Goal: Task Accomplishment & Management: Manage account settings

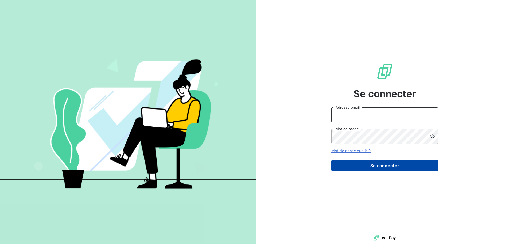
type input "[EMAIL_ADDRESS][DOMAIN_NAME]"
click at [396, 160] on button "Se connecter" at bounding box center [385, 165] width 107 height 11
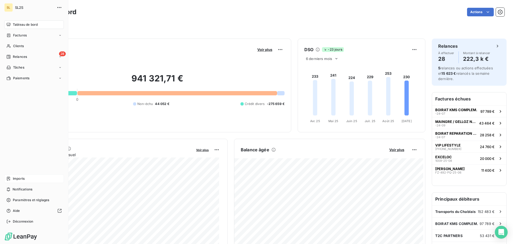
click at [28, 179] on div "Imports" at bounding box center [34, 178] width 60 height 9
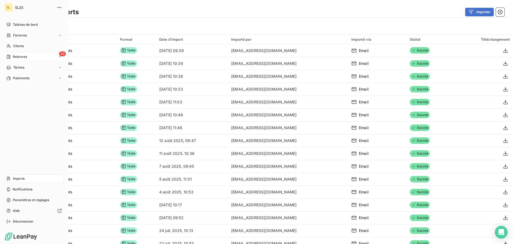
click at [16, 57] on span "Relances" at bounding box center [20, 56] width 14 height 5
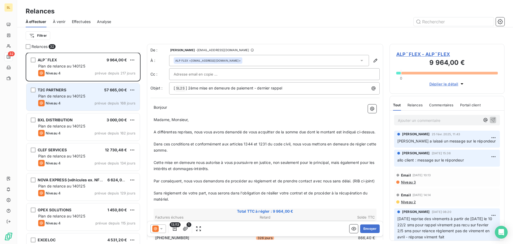
scroll to position [54, 0]
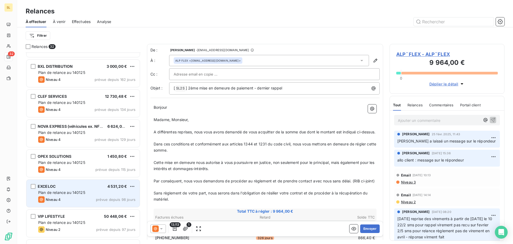
click at [110, 195] on div "EXCELOC 4 531,20 € Plan de relance au 140125 Niveau 4 prévue depuis 98 jours" at bounding box center [82, 192] width 113 height 27
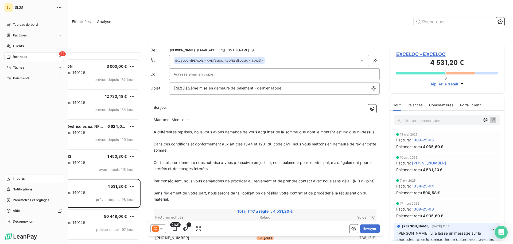
click at [20, 178] on span "Imports" at bounding box center [19, 178] width 12 height 5
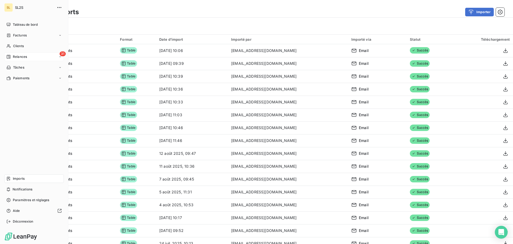
click at [8, 58] on icon at bounding box center [9, 57] width 4 height 4
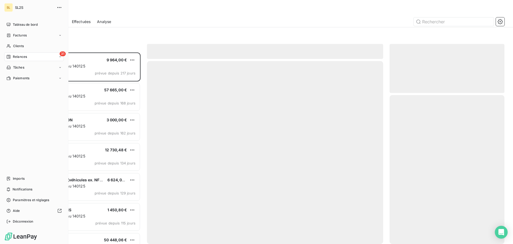
scroll to position [187, 111]
click at [31, 56] on div "31 Relances" at bounding box center [34, 56] width 60 height 9
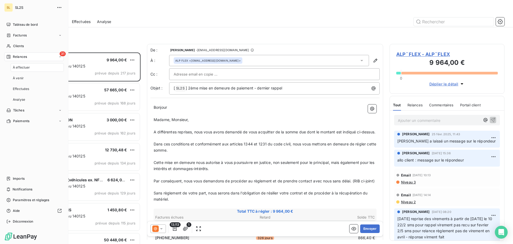
click at [40, 64] on div "À effectuer" at bounding box center [37, 67] width 53 height 9
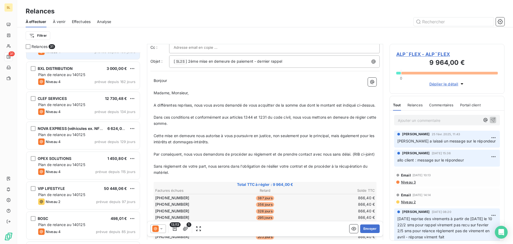
scroll to position [54, 0]
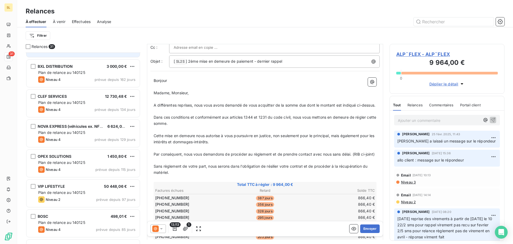
click at [87, 104] on div "Plan de relance au 140125" at bounding box center [86, 102] width 97 height 5
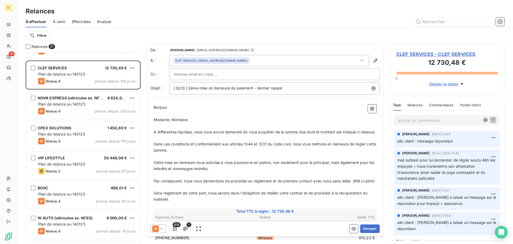
scroll to position [80, 0]
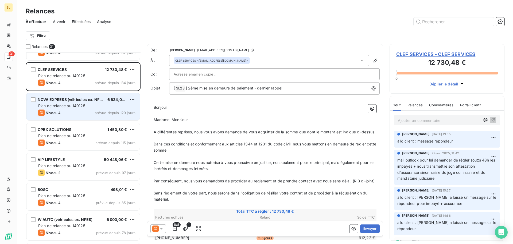
click at [81, 101] on span "NOVA EXPRESS (véhicules ex. NFES)" at bounding box center [72, 99] width 68 height 5
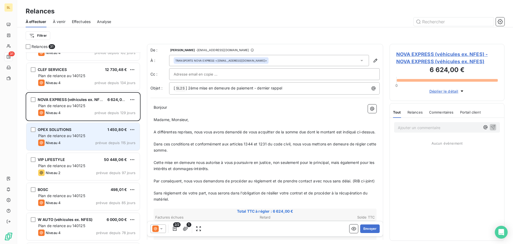
click at [102, 127] on div "OPEX SOLUTIONS 1 450,80 € Plan de relance au 140125 Niveau 4 prévue depuis 115 …" at bounding box center [82, 136] width 113 height 27
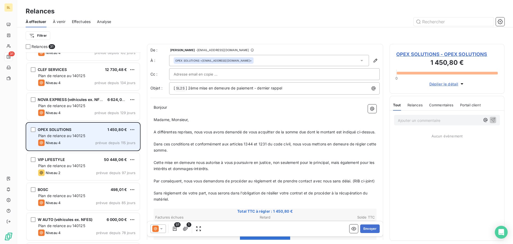
scroll to position [134, 0]
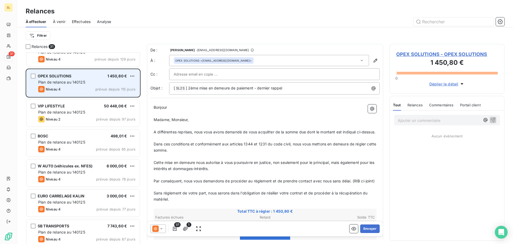
click at [102, 127] on div "VIP LIFESTYLE 50 448,06 € Plan de relance au 140125 Niveau 2 prévue depuis 97 j…" at bounding box center [83, 113] width 115 height 30
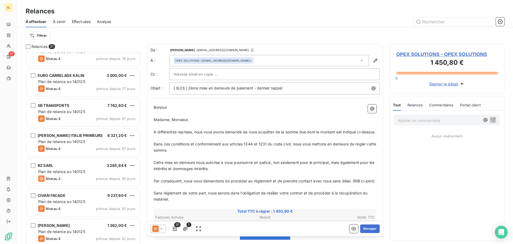
scroll to position [268, 0]
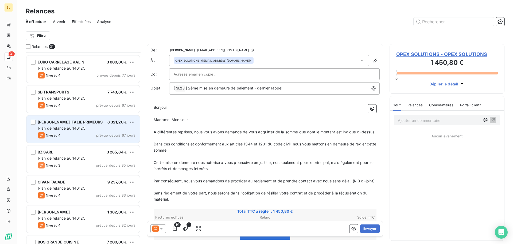
click at [82, 135] on div "Niveau 4 prévue depuis 67 jours" at bounding box center [86, 135] width 97 height 6
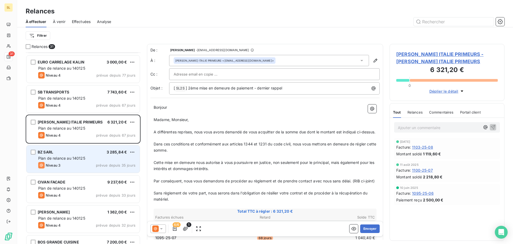
click at [88, 155] on div "BZ SARL 3 285,84 € Plan de relance au 140125 Niveau 3 prévue depuis 35 jours" at bounding box center [82, 158] width 113 height 27
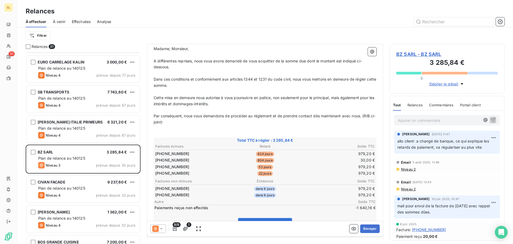
scroll to position [80, 0]
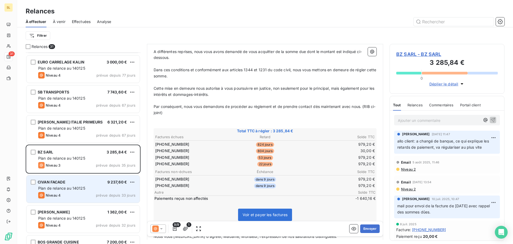
click at [63, 195] on div "Niveau 4 prévue depuis 33 jours" at bounding box center [86, 195] width 97 height 6
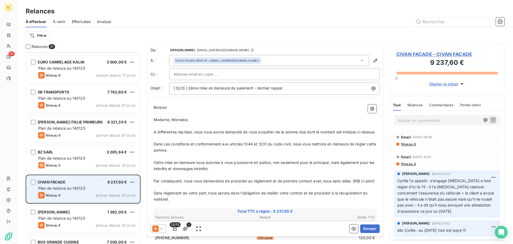
scroll to position [321, 0]
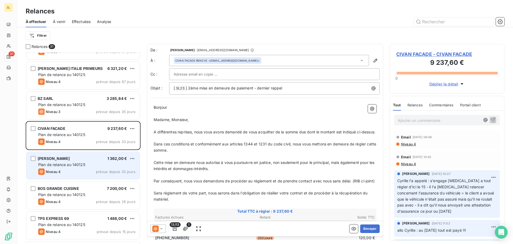
click at [76, 160] on div "[PERSON_NAME] 1 362,00 €" at bounding box center [86, 158] width 97 height 5
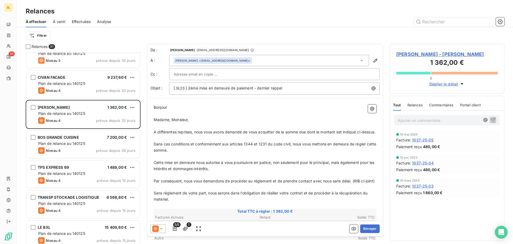
scroll to position [375, 0]
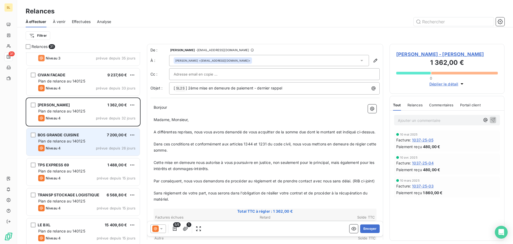
click at [84, 144] on div "BOS GRANDE CUISINE 7 200,00 € Plan de relance au 140125 Niveau 4 prévue depuis …" at bounding box center [82, 141] width 113 height 27
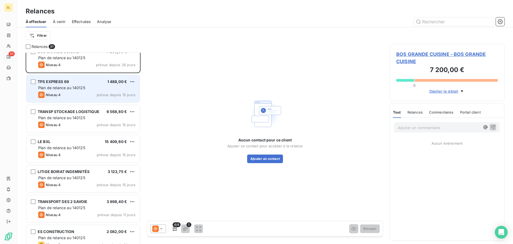
scroll to position [482, 0]
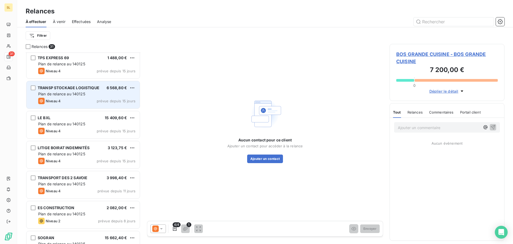
click at [83, 91] on div "Plan de relance au 140125" at bounding box center [86, 93] width 97 height 5
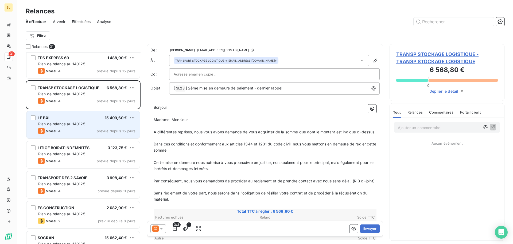
click at [106, 119] on span "15 409,60 €" at bounding box center [116, 117] width 22 height 5
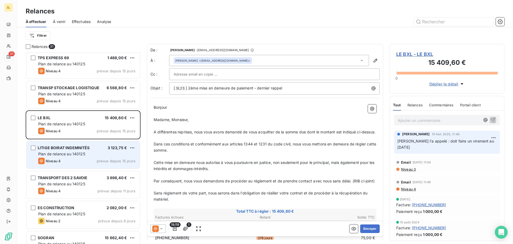
click at [109, 152] on div "Plan de relance au 140125" at bounding box center [86, 153] width 97 height 5
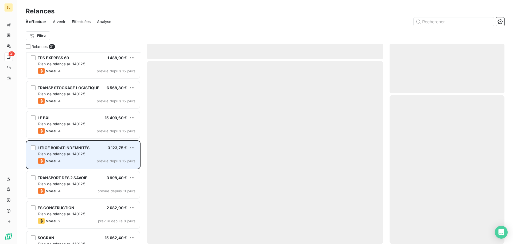
scroll to position [535, 0]
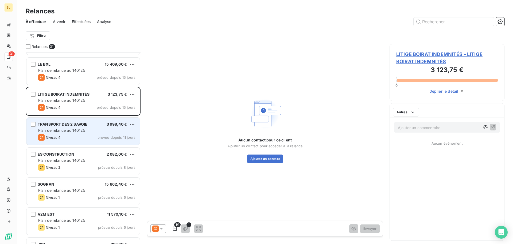
click at [109, 125] on span "3 998,40 €" at bounding box center [117, 124] width 21 height 5
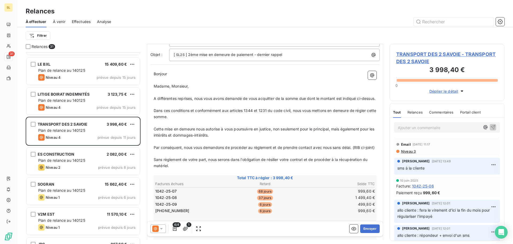
scroll to position [80, 0]
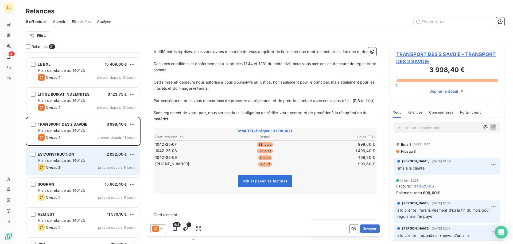
click at [95, 159] on div "Plan de relance au 140125" at bounding box center [86, 160] width 97 height 5
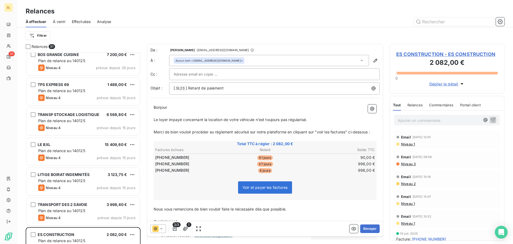
click at [335, 121] on p "Le loyer impayé concernant la location de votre véhicule n'est toujours pas rég…" at bounding box center [265, 120] width 223 height 6
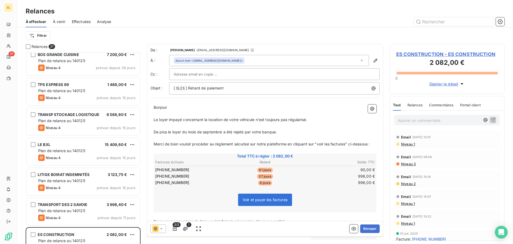
click at [248, 153] on p "﻿" at bounding box center [265, 150] width 223 height 6
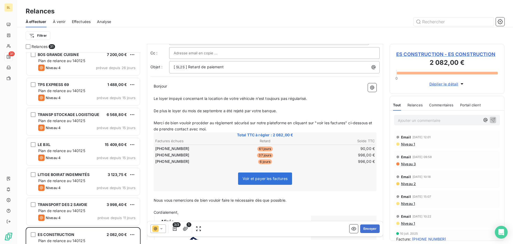
scroll to position [54, 0]
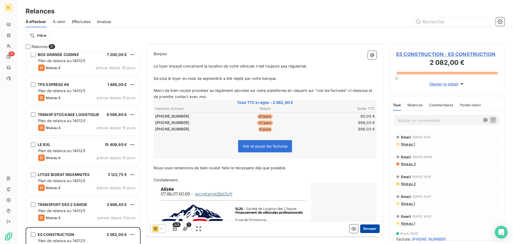
click at [367, 226] on button "Envoyer" at bounding box center [370, 228] width 20 height 9
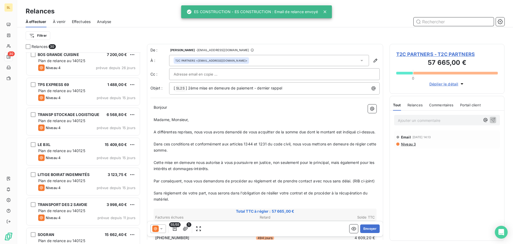
click at [446, 23] on input "text" at bounding box center [454, 21] width 80 height 9
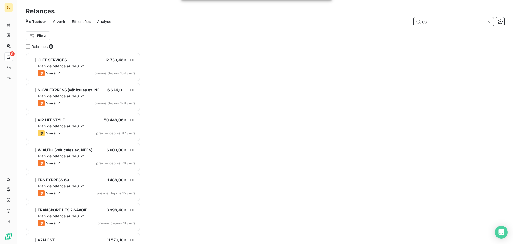
scroll to position [187, 111]
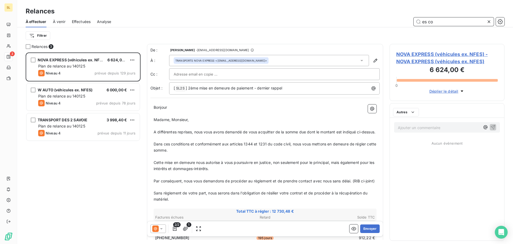
scroll to position [187, 111]
type input "es construct"
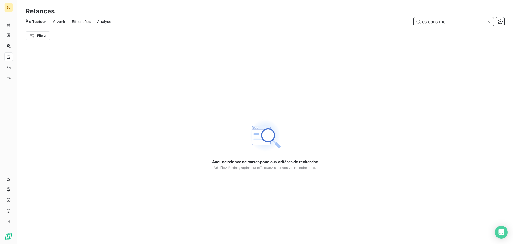
click at [83, 22] on span "Effectuées" at bounding box center [81, 21] width 19 height 5
click at [85, 17] on div "Effectuées" at bounding box center [81, 21] width 19 height 11
click at [86, 21] on span "Effectuées" at bounding box center [81, 21] width 19 height 5
click at [80, 24] on span "Effectuées" at bounding box center [81, 21] width 19 height 5
click at [488, 20] on icon at bounding box center [489, 21] width 5 height 5
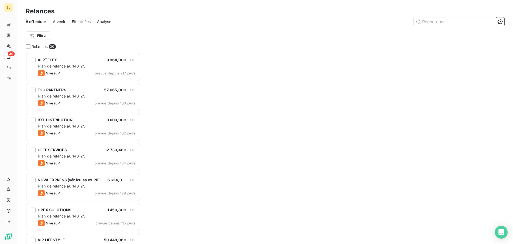
scroll to position [187, 111]
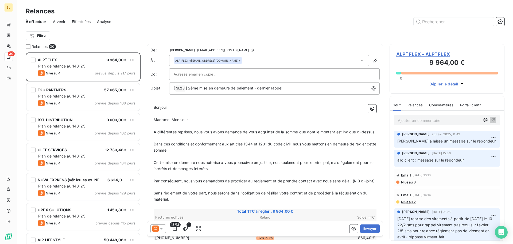
click at [86, 21] on span "Effectuées" at bounding box center [81, 21] width 19 height 5
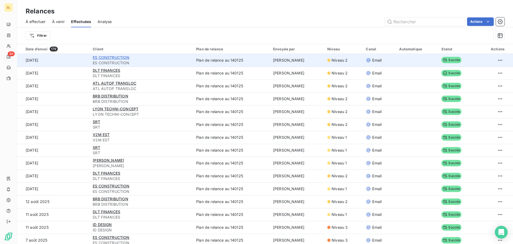
click at [120, 58] on span "ES CONSTRUCTION" at bounding box center [111, 57] width 37 height 5
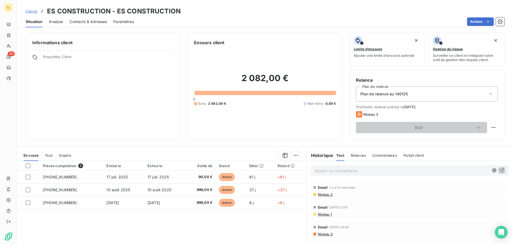
click at [345, 172] on p "Ajouter un commentaire ﻿" at bounding box center [402, 170] width 174 height 7
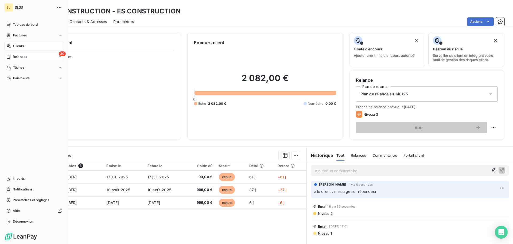
click at [19, 55] on span "Relances" at bounding box center [20, 56] width 14 height 5
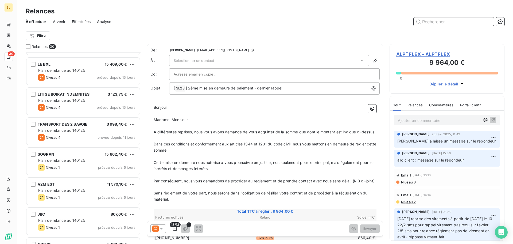
scroll to position [562, 0]
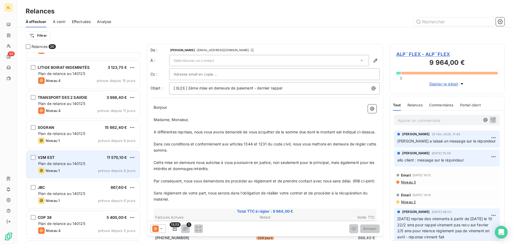
click at [102, 157] on div "V2M EST 11 570,10 €" at bounding box center [86, 157] width 97 height 5
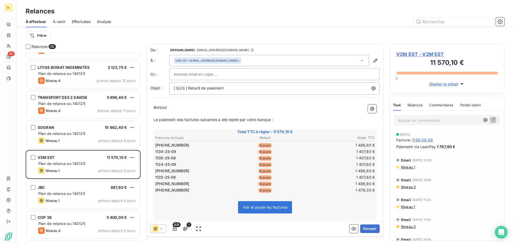
click at [158, 120] on span "Le paiement des factures suivantes a été rejeté par votre banque :" at bounding box center [214, 119] width 120 height 5
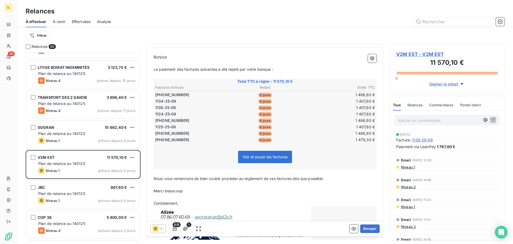
scroll to position [80, 0]
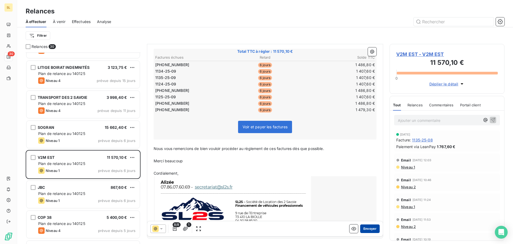
click at [374, 228] on button "Envoyer" at bounding box center [370, 228] width 20 height 9
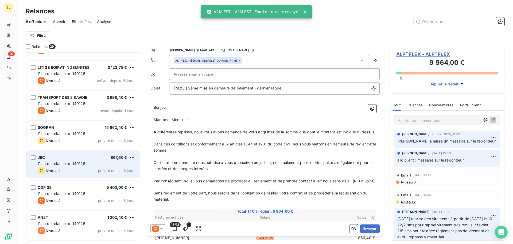
click at [86, 167] on div "Niveau 1 prévue depuis 6 jours" at bounding box center [86, 170] width 97 height 6
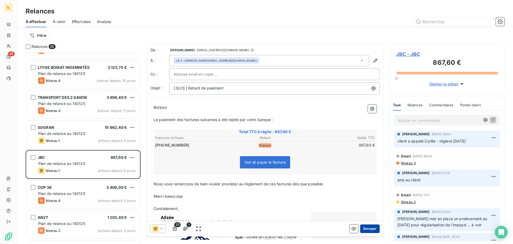
click at [365, 232] on button "Envoyer" at bounding box center [370, 228] width 20 height 9
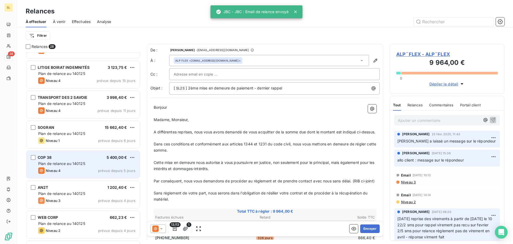
click at [105, 174] on div "COP 38 5 400,00 € Plan de relance au 140125 Niveau 4 prévue depuis 5 jours" at bounding box center [82, 164] width 113 height 27
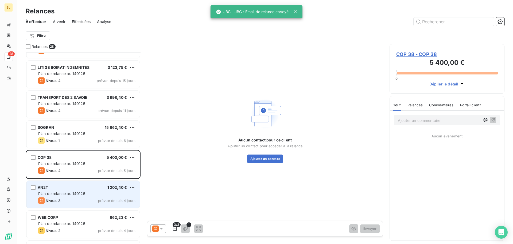
click at [103, 198] on div "Niveau 3 prévue depuis 4 jours" at bounding box center [86, 200] width 97 height 6
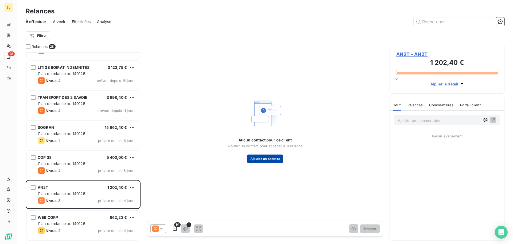
click at [265, 158] on button "Ajouter un contact" at bounding box center [265, 158] width 36 height 9
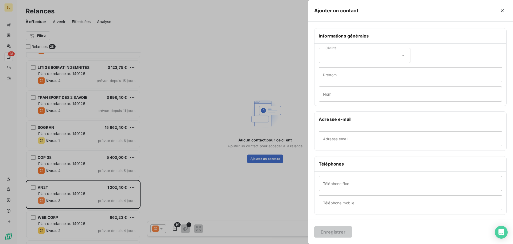
click at [347, 56] on div "Civilité" at bounding box center [365, 55] width 92 height 15
click at [377, 136] on input "Adresse email" at bounding box center [410, 138] width 183 height 15
paste input "[EMAIL_ADDRESS][DOMAIN_NAME]"
click at [333, 141] on input "[EMAIL_ADDRESS][DOMAIN_NAME]" at bounding box center [410, 138] width 183 height 15
type input "[EMAIL_ADDRESS][DOMAIN_NAME]"
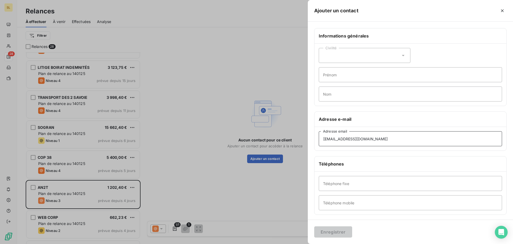
click at [314, 226] on button "Enregistrer" at bounding box center [333, 231] width 38 height 11
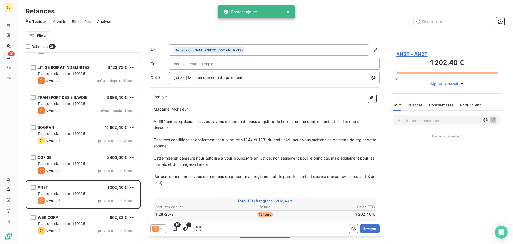
scroll to position [27, 0]
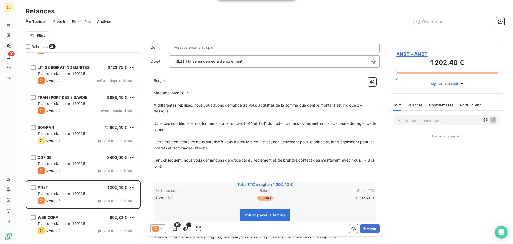
click at [163, 227] on icon at bounding box center [161, 228] width 5 height 5
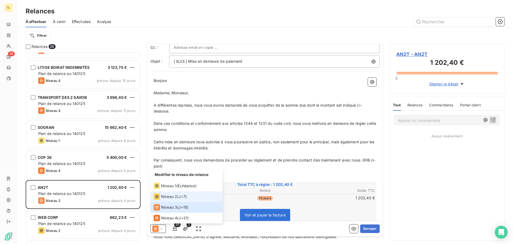
click at [178, 196] on div "Niveau 2 ( J+7 )" at bounding box center [170, 196] width 33 height 6
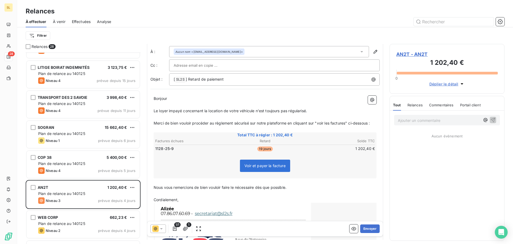
scroll to position [0, 0]
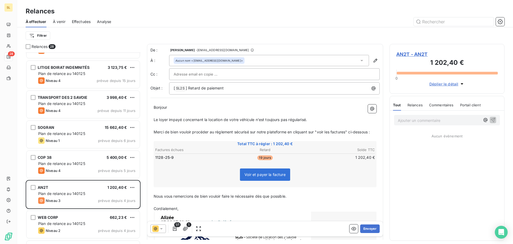
click at [373, 233] on div "1/1 1 Envoyer" at bounding box center [265, 228] width 236 height 15
click at [371, 229] on button "Envoyer" at bounding box center [370, 228] width 20 height 9
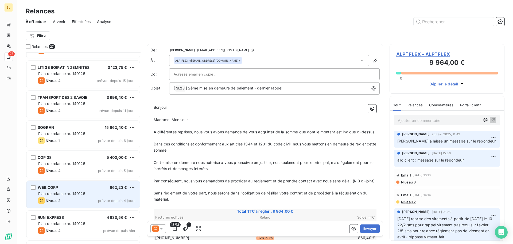
click at [82, 190] on div "WEB CORP 662,23 € Plan de relance au 140125 Niveau 2 prévue depuis 4 jours" at bounding box center [82, 194] width 113 height 27
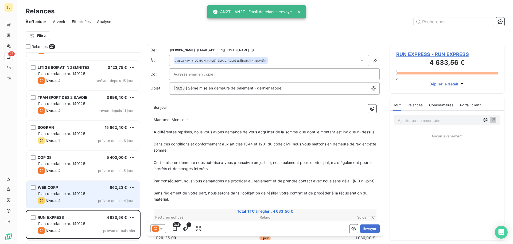
click at [88, 192] on div "Plan de relance au 140125" at bounding box center [86, 193] width 97 height 5
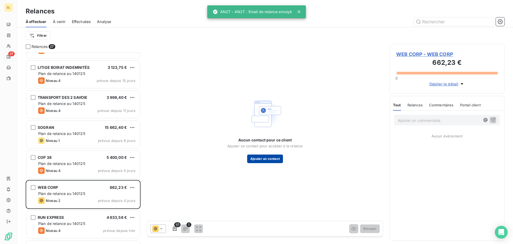
click at [266, 158] on button "Ajouter un contact" at bounding box center [265, 158] width 36 height 9
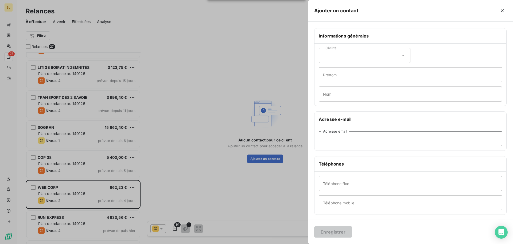
click at [350, 140] on input "Adresse email" at bounding box center [410, 138] width 183 height 15
paste input "[EMAIL_ADDRESS][DOMAIN_NAME]"
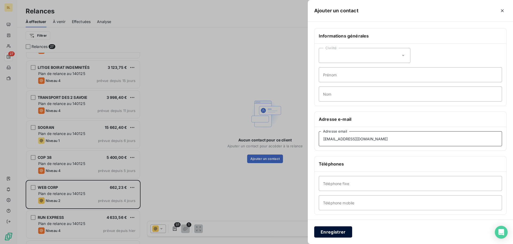
type input "[EMAIL_ADDRESS][DOMAIN_NAME]"
click at [338, 233] on button "Enregistrer" at bounding box center [333, 231] width 38 height 11
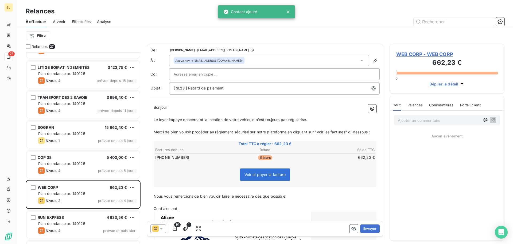
click at [163, 228] on icon at bounding box center [161, 228] width 5 height 5
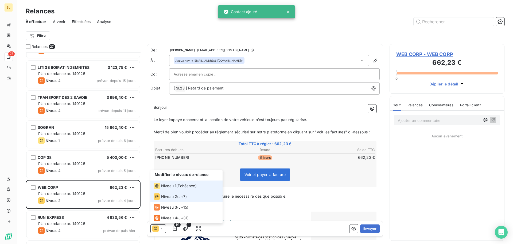
click at [178, 186] on div "Niveau 1 ( Échéance )" at bounding box center [175, 185] width 43 height 6
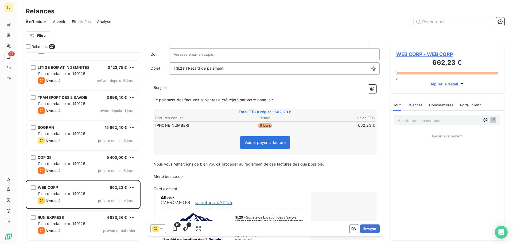
scroll to position [54, 0]
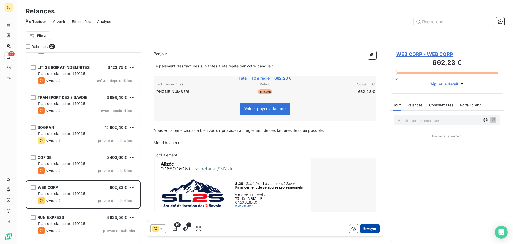
click at [369, 228] on button "Envoyer" at bounding box center [370, 228] width 20 height 9
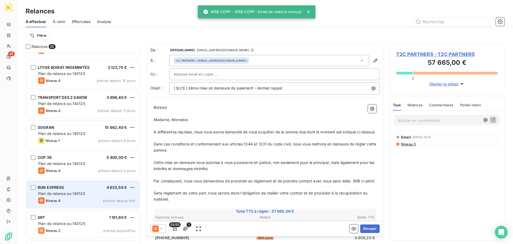
click at [86, 200] on div "Niveau 4 prévue depuis hier" at bounding box center [86, 200] width 97 height 6
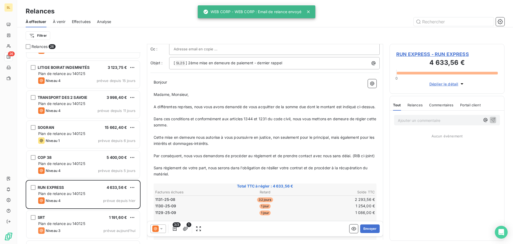
scroll to position [80, 0]
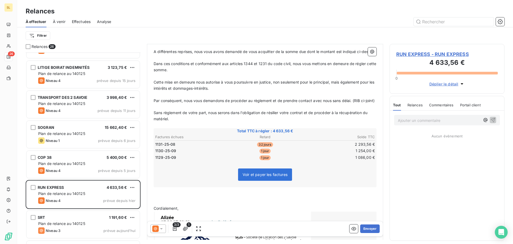
click at [165, 227] on div at bounding box center [159, 228] width 16 height 9
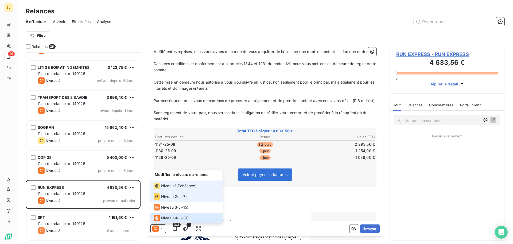
click at [177, 185] on div "Niveau 1 ( Échéance )" at bounding box center [175, 185] width 43 height 6
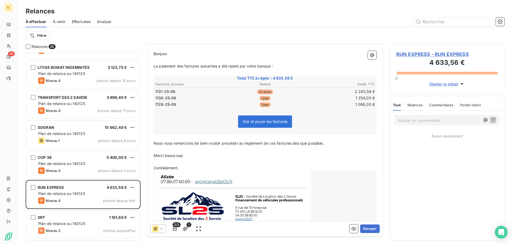
scroll to position [0, 0]
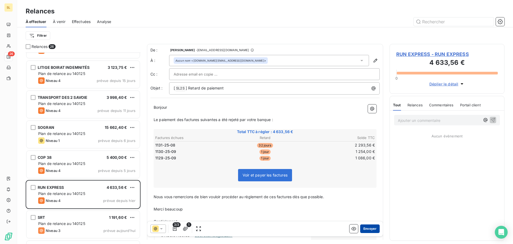
click at [367, 229] on button "Envoyer" at bounding box center [370, 228] width 20 height 9
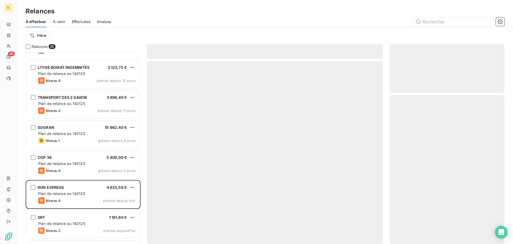
scroll to position [558, 0]
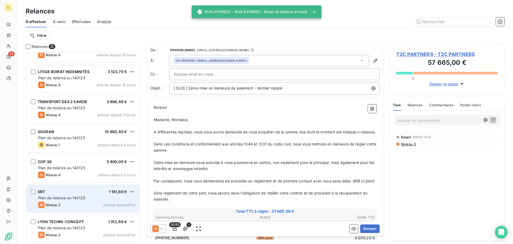
click at [62, 199] on span "Plan de relance au 140125" at bounding box center [61, 197] width 47 height 5
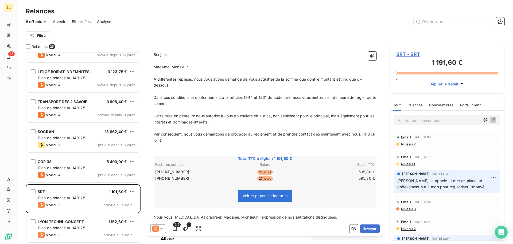
scroll to position [80, 0]
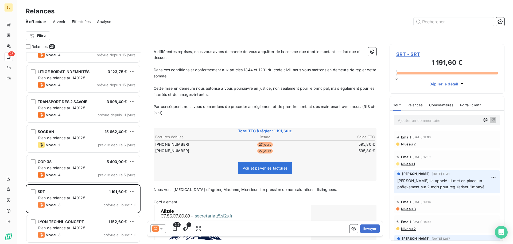
click at [425, 120] on p "Ajouter un commentaire ﻿" at bounding box center [439, 120] width 82 height 7
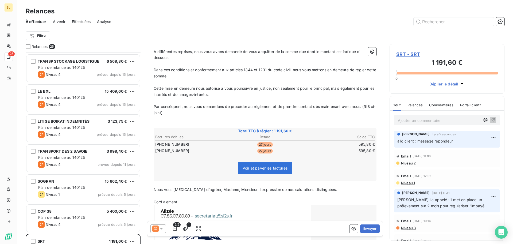
scroll to position [478, 0]
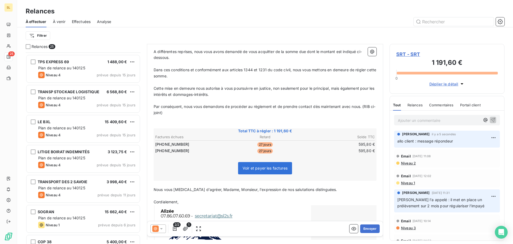
click at [431, 17] on div "À effectuer À venir Effectuées Analyse" at bounding box center [265, 21] width 496 height 11
click at [436, 23] on input "text" at bounding box center [454, 21] width 80 height 9
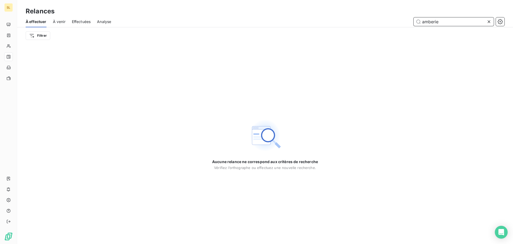
type input "amberie"
click at [52, 27] on div "À effectuer À venir Effectuées Analyse amberie" at bounding box center [265, 21] width 496 height 11
click at [52, 25] on div "À effectuer À venir Effectuées Analyse amberie" at bounding box center [265, 21] width 496 height 11
click at [56, 21] on span "À venir" at bounding box center [59, 21] width 13 height 5
click at [77, 21] on span "Effectuées" at bounding box center [81, 21] width 19 height 5
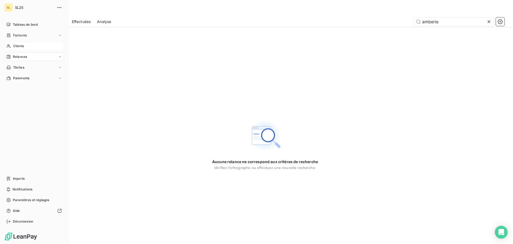
click at [25, 48] on div "Clients" at bounding box center [34, 46] width 60 height 9
click at [18, 48] on span "Clients" at bounding box center [18, 46] width 11 height 5
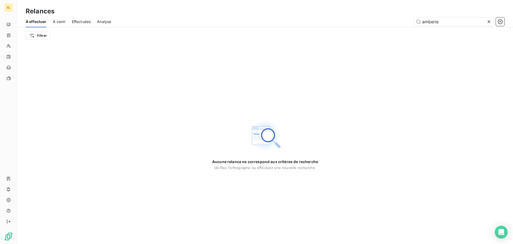
click at [490, 20] on icon at bounding box center [489, 21] width 5 height 5
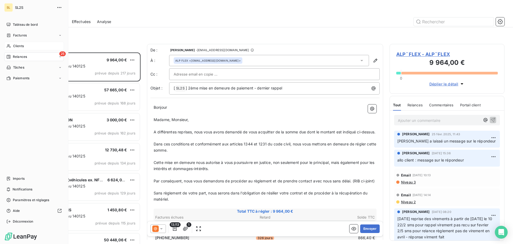
scroll to position [187, 111]
click at [22, 46] on span "Clients" at bounding box center [18, 46] width 11 height 5
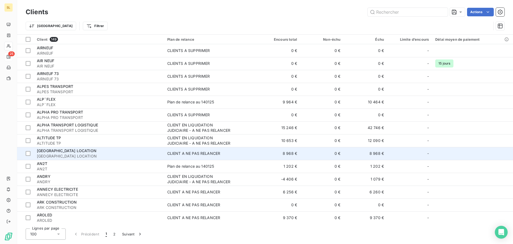
click at [77, 155] on span "[GEOGRAPHIC_DATA] LOCATION" at bounding box center [99, 155] width 124 height 5
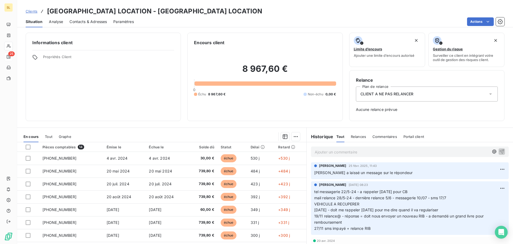
click at [421, 99] on div "CLIENT A NE PAS RELANCER" at bounding box center [427, 93] width 142 height 15
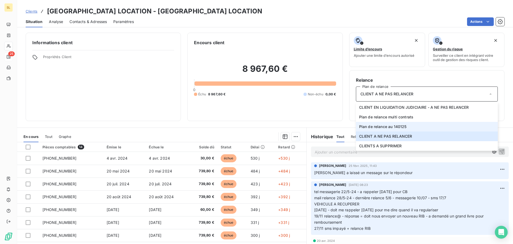
click at [409, 127] on li "Plan de relance au 140125" at bounding box center [427, 127] width 142 height 10
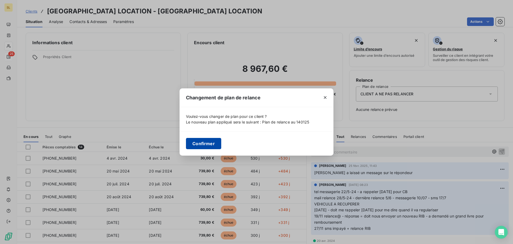
click at [203, 145] on button "Confirmer" at bounding box center [203, 143] width 35 height 11
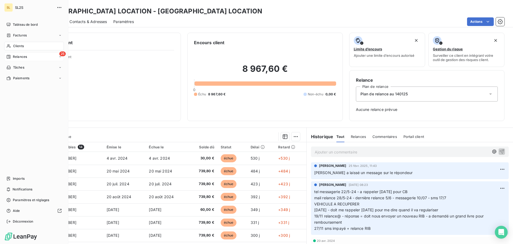
click at [18, 56] on span "Relances" at bounding box center [20, 56] width 14 height 5
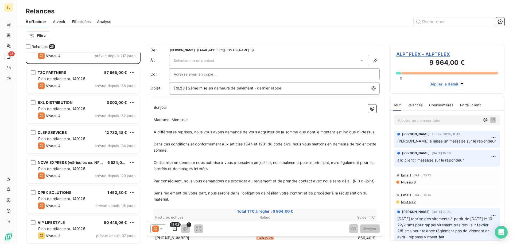
scroll to position [27, 0]
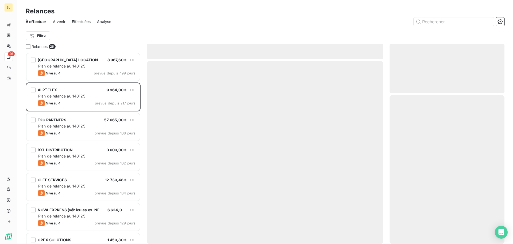
scroll to position [187, 111]
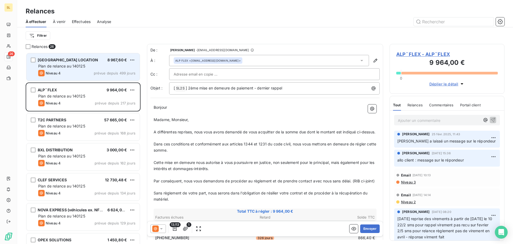
click at [91, 66] on div "Plan de relance au 140125" at bounding box center [86, 65] width 97 height 5
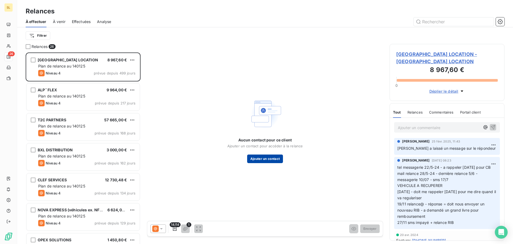
click at [265, 158] on button "Ajouter un contact" at bounding box center [265, 158] width 36 height 9
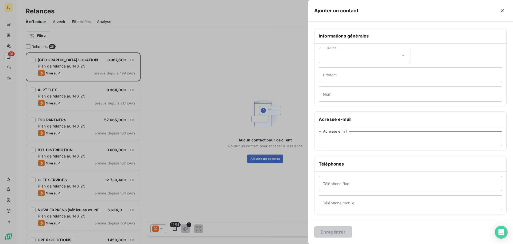
click at [349, 141] on input "Adresse email" at bounding box center [410, 138] width 183 height 15
paste input "c.courjol@optimusevents.fr"
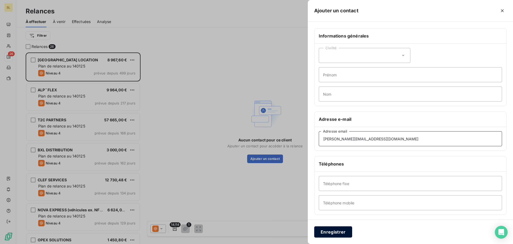
type input "c.courjol@optimusevents.fr"
click at [331, 231] on button "Enregistrer" at bounding box center [333, 231] width 38 height 11
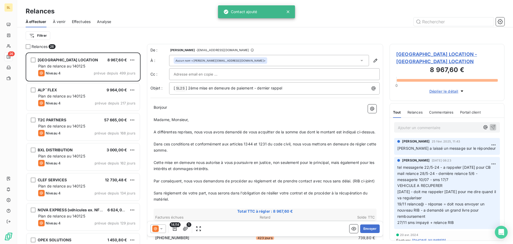
scroll to position [13, 0]
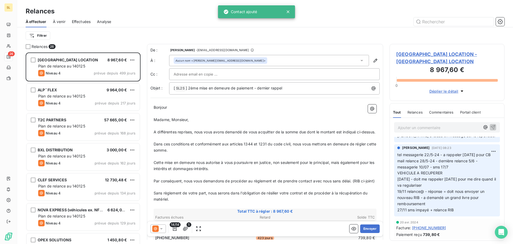
click at [415, 127] on p "Ajouter un commentaire ﻿" at bounding box center [439, 127] width 82 height 7
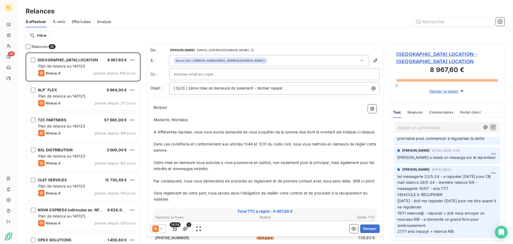
scroll to position [0, 0]
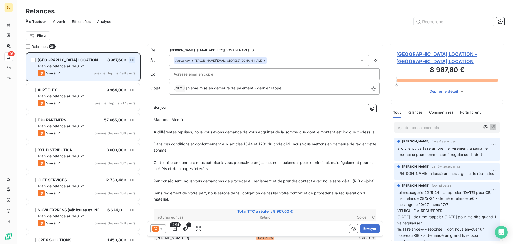
click at [134, 59] on html "SL 26 Relances À effectuer À venir Effectuées Analyse Filtrer Relances 26 AMBER…" at bounding box center [256, 122] width 513 height 244
click at [124, 71] on div "Replanifier cette action" at bounding box center [109, 70] width 48 height 9
select select "8"
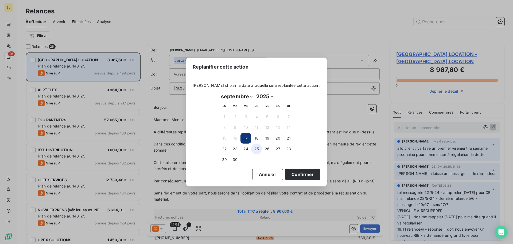
click at [254, 149] on button "25" at bounding box center [256, 148] width 11 height 11
click at [293, 175] on button "Confirmer" at bounding box center [302, 173] width 35 height 11
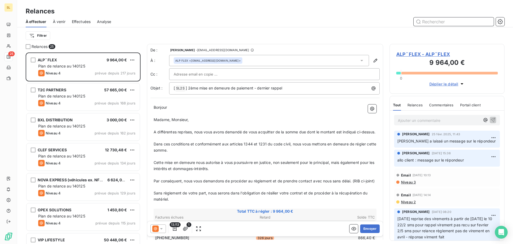
click at [464, 25] on input "text" at bounding box center [454, 21] width 80 height 9
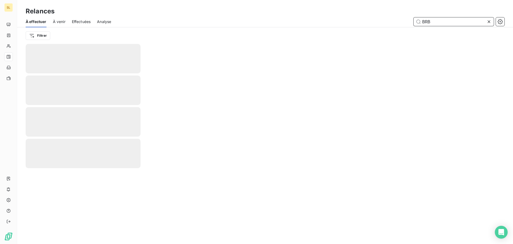
type input "BRB"
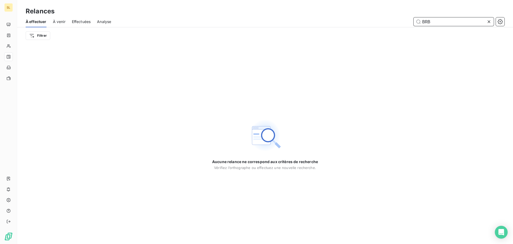
drag, startPoint x: 438, startPoint y: 24, endPoint x: 421, endPoint y: 23, distance: 17.2
click at [421, 23] on input "BRB" at bounding box center [454, 21] width 80 height 9
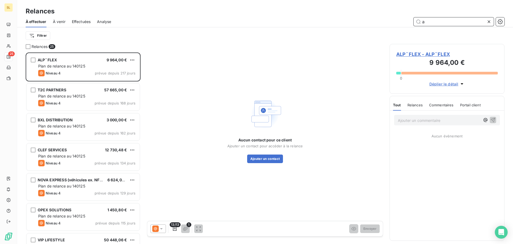
scroll to position [187, 111]
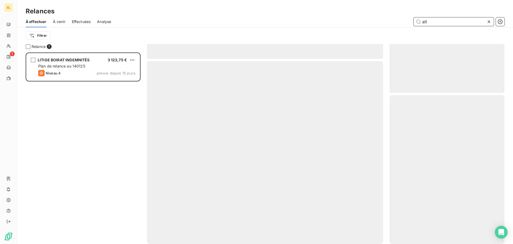
scroll to position [187, 111]
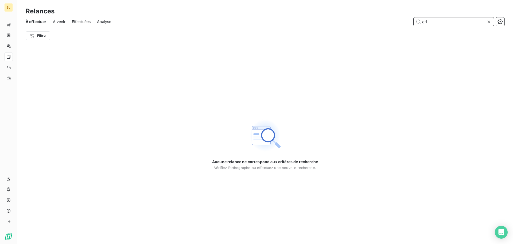
type input "atl"
click at [67, 17] on div "À effectuer À venir Effectuées Analyse atl" at bounding box center [265, 21] width 496 height 11
click at [64, 19] on span "À venir" at bounding box center [59, 21] width 13 height 5
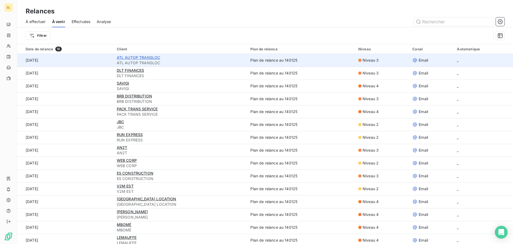
click at [155, 57] on span "ATL AUTOP TRANSLOC" at bounding box center [139, 57] width 44 height 5
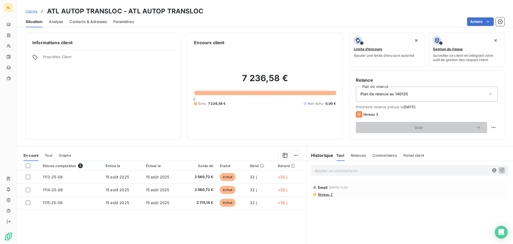
click at [388, 171] on p "Ajouter un commentaire ﻿" at bounding box center [402, 170] width 174 height 7
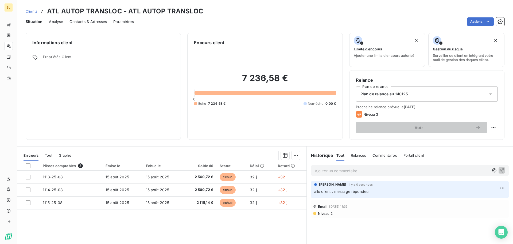
click at [30, 11] on span "Clients" at bounding box center [32, 11] width 12 height 4
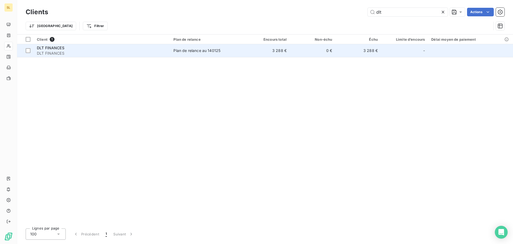
type input "dlt"
click at [325, 52] on td "0 €" at bounding box center [312, 50] width 45 height 13
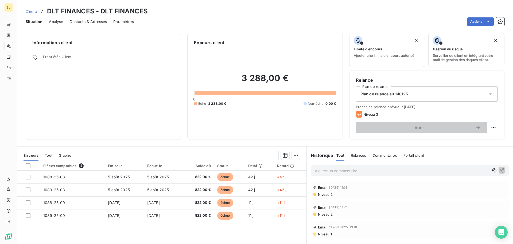
click at [340, 174] on div "Ajouter un commentaire ﻿" at bounding box center [410, 170] width 198 height 10
click at [342, 171] on p "Ajouter un commentaire ﻿" at bounding box center [402, 170] width 174 height 7
